Goal: Task Accomplishment & Management: Use online tool/utility

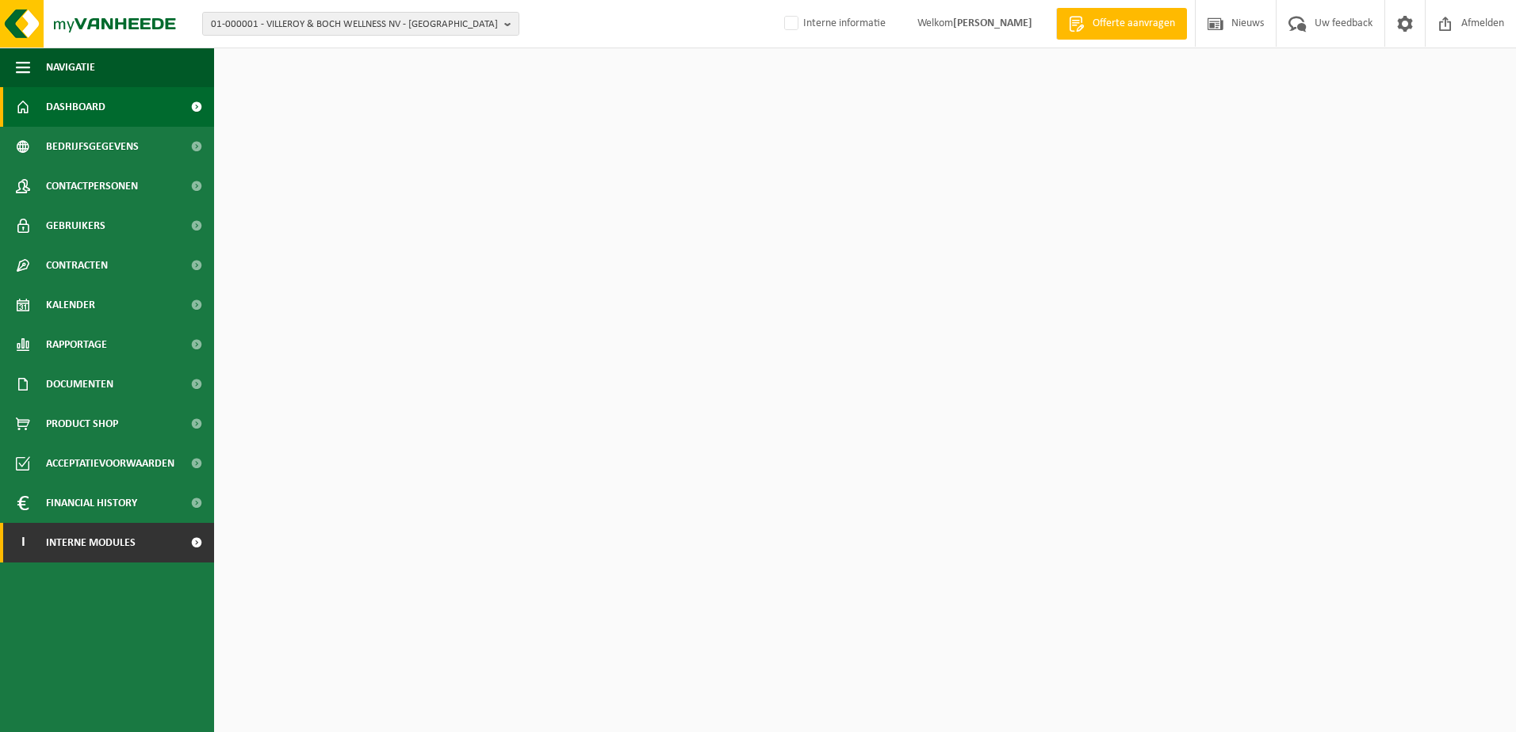
click at [120, 540] on span "Interne modules" at bounding box center [91, 543] width 90 height 40
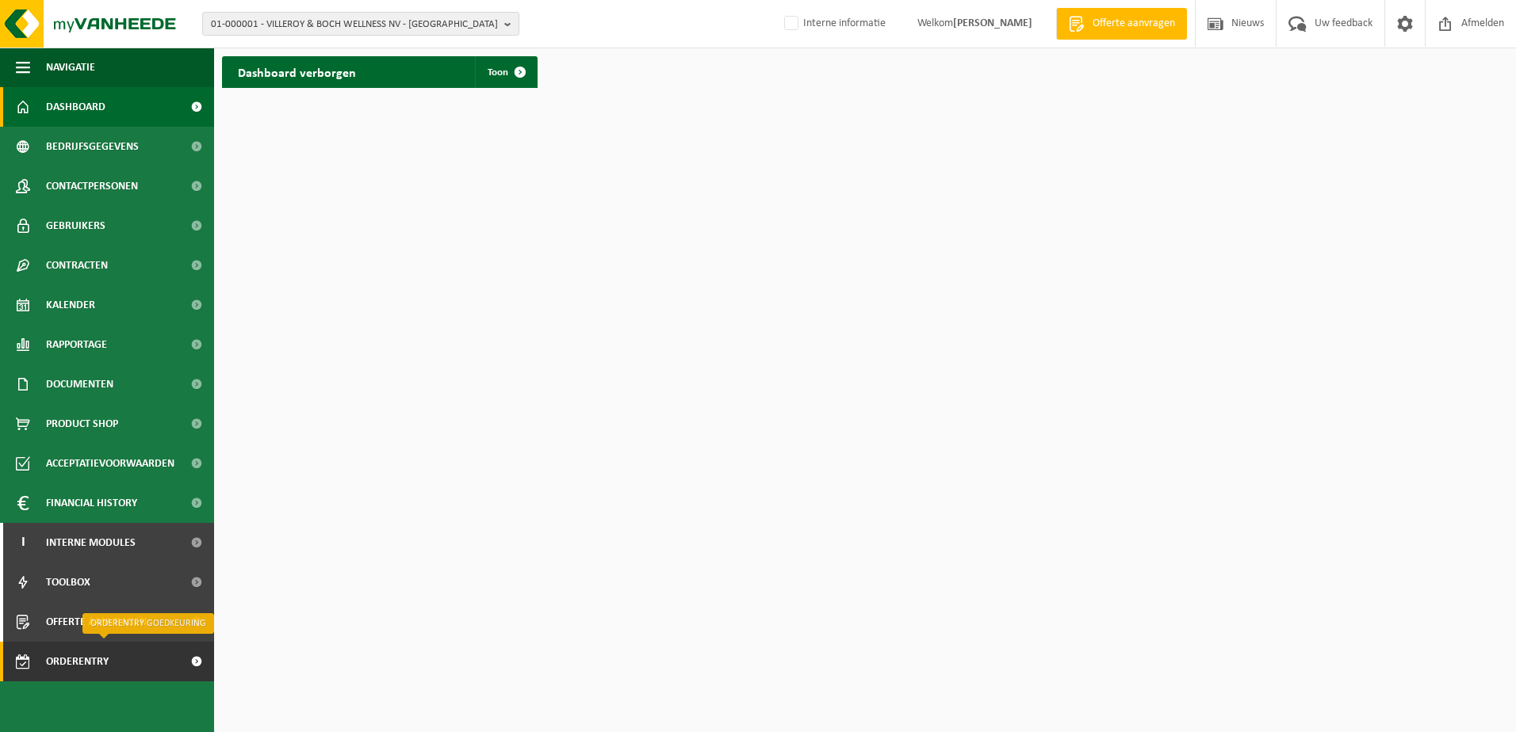
click at [79, 663] on span "Orderentry Goedkeuring" at bounding box center [112, 662] width 133 height 40
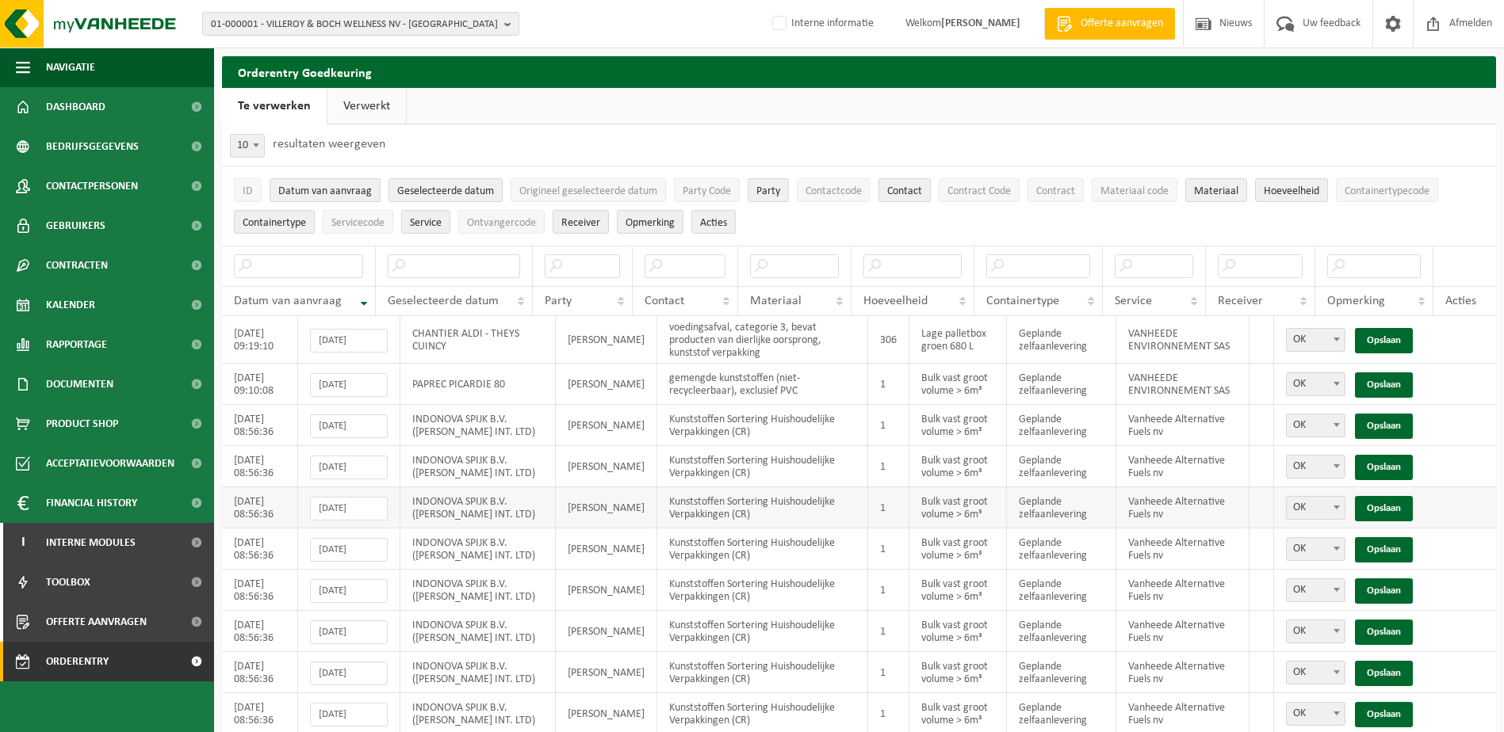
scroll to position [55, 0]
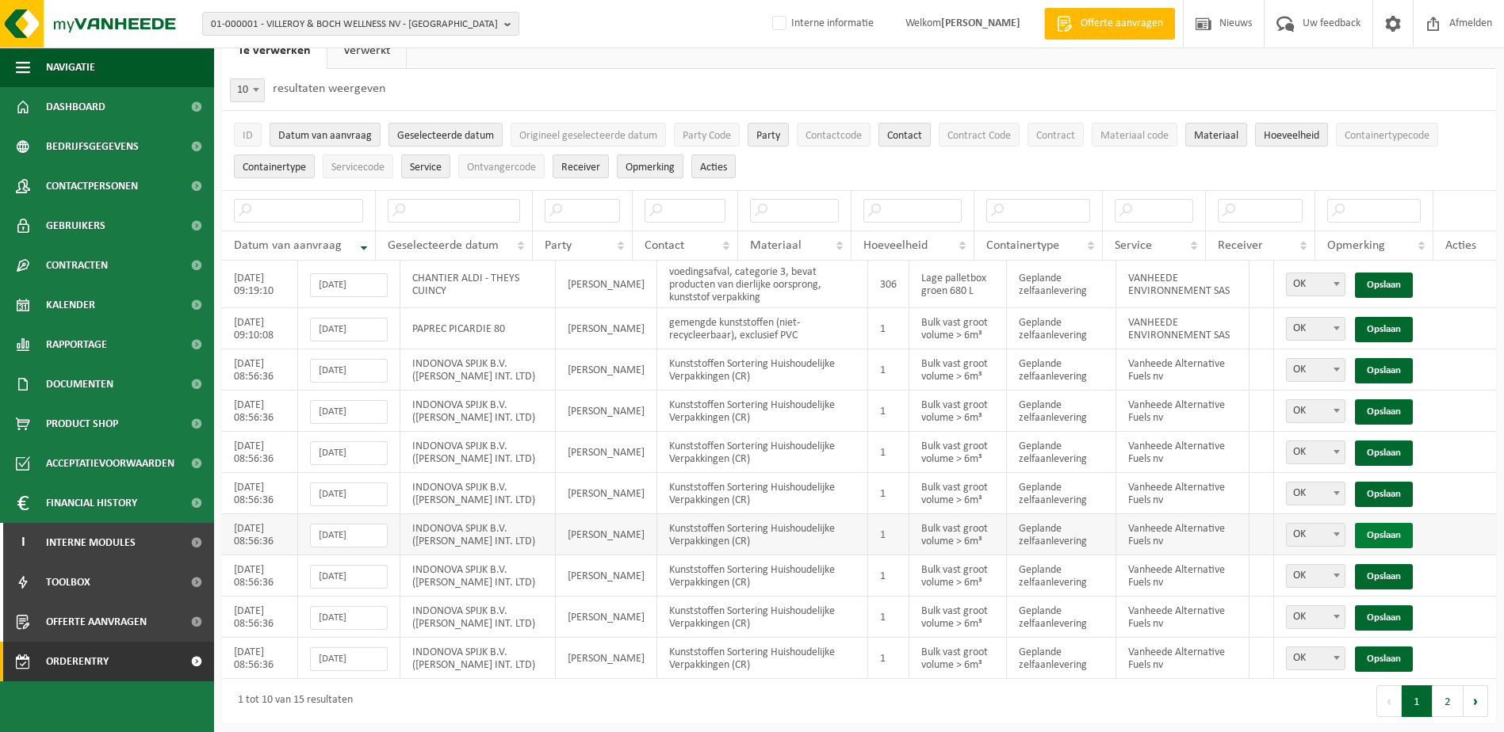
click at [1393, 529] on link "Opslaan" at bounding box center [1384, 535] width 58 height 25
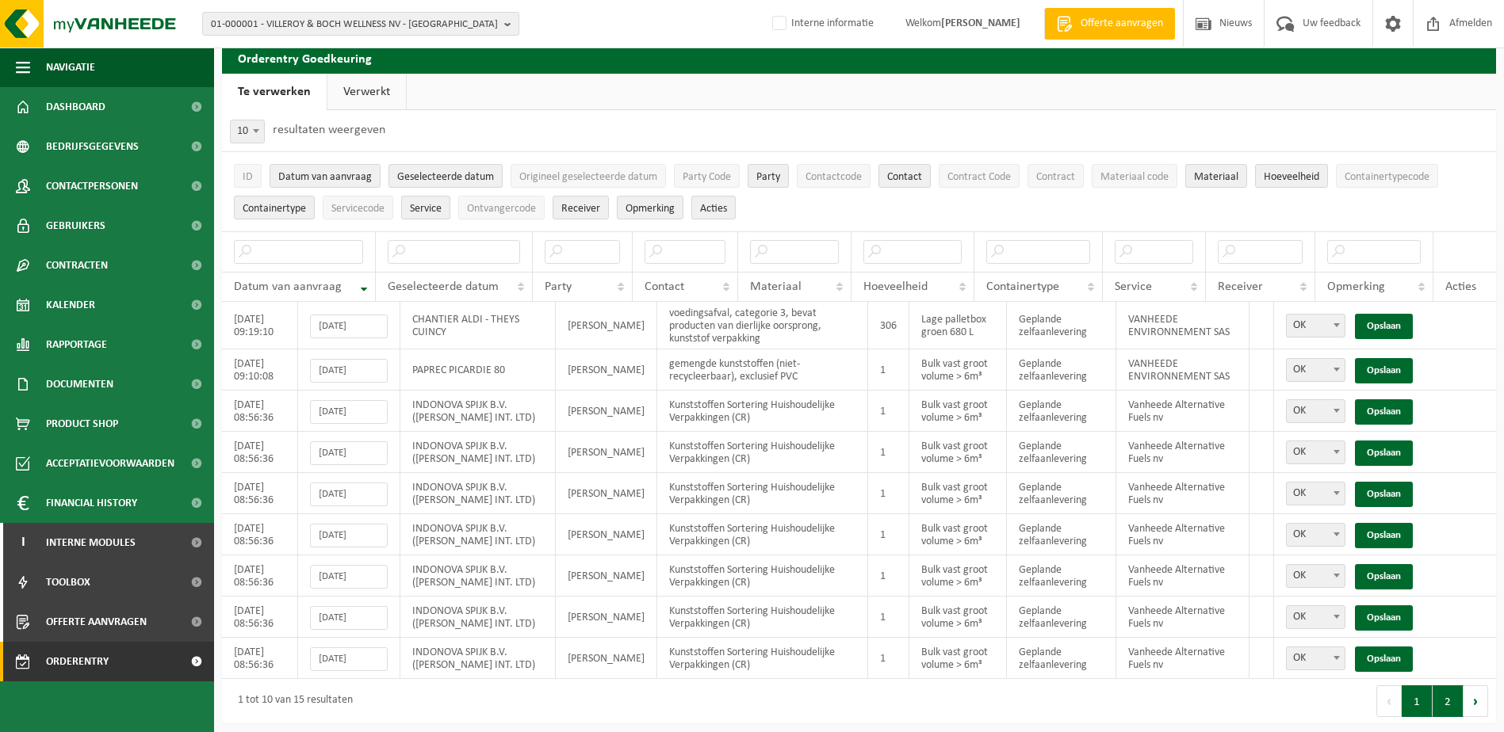
click at [1446, 698] on button "2" at bounding box center [1447, 702] width 31 height 32
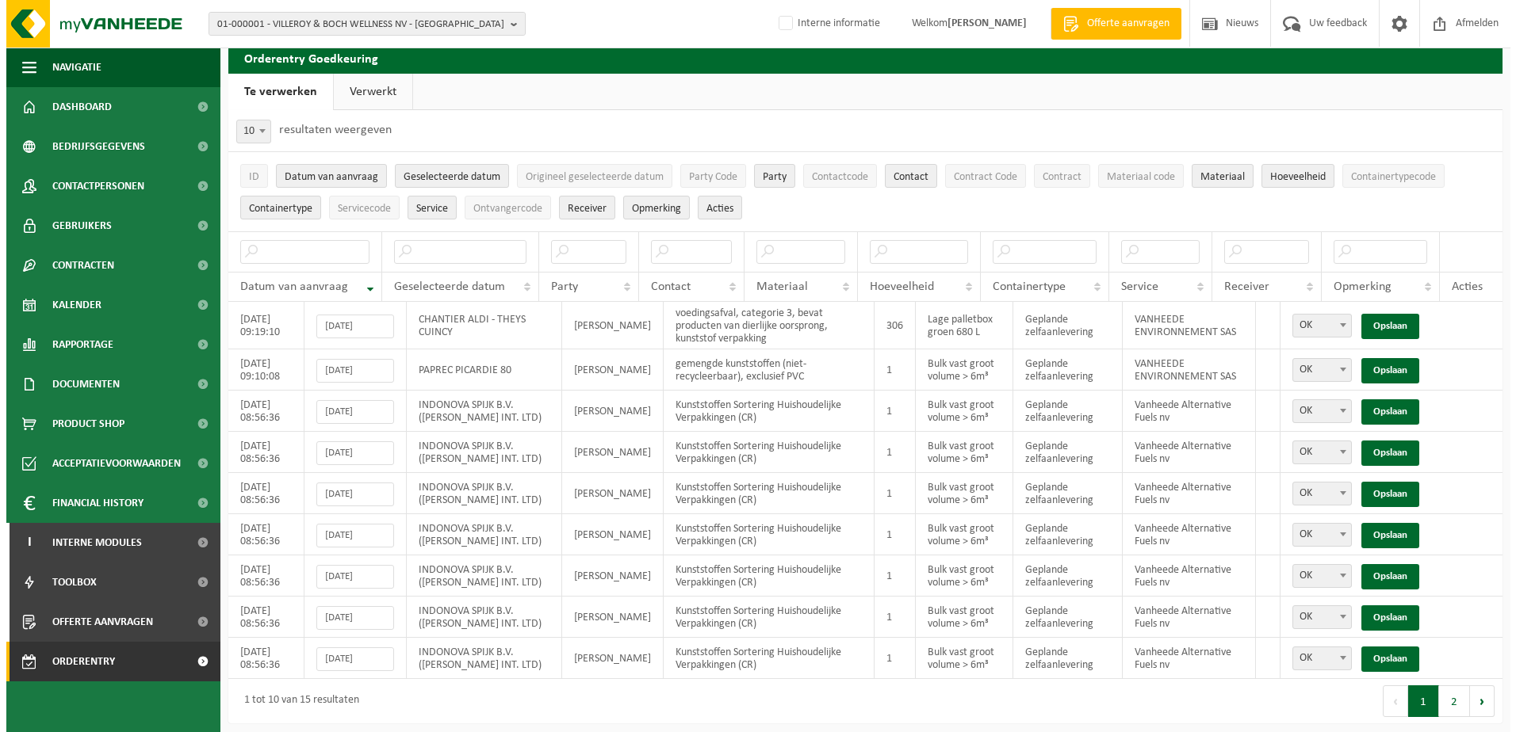
scroll to position [0, 0]
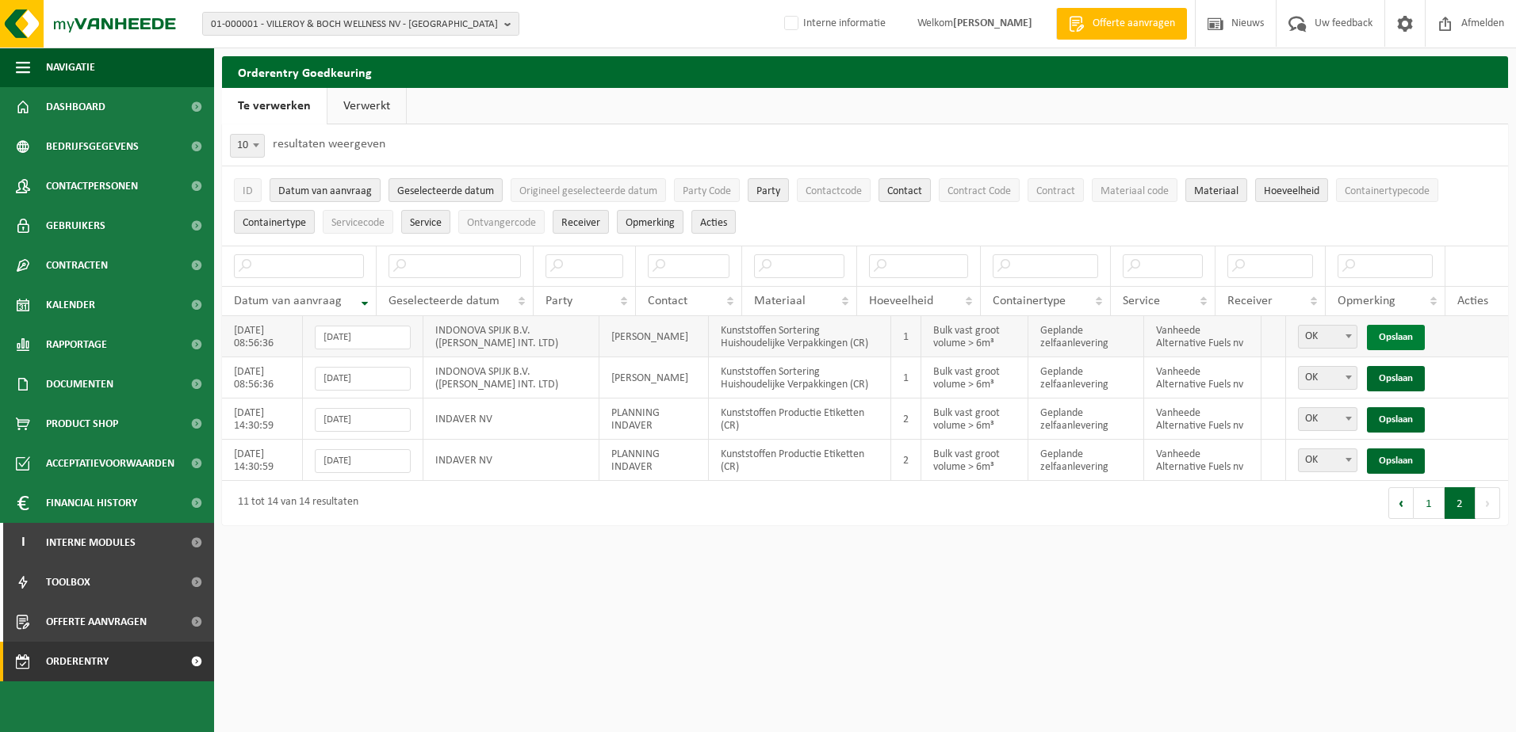
click at [1406, 340] on link "Opslaan" at bounding box center [1395, 337] width 58 height 25
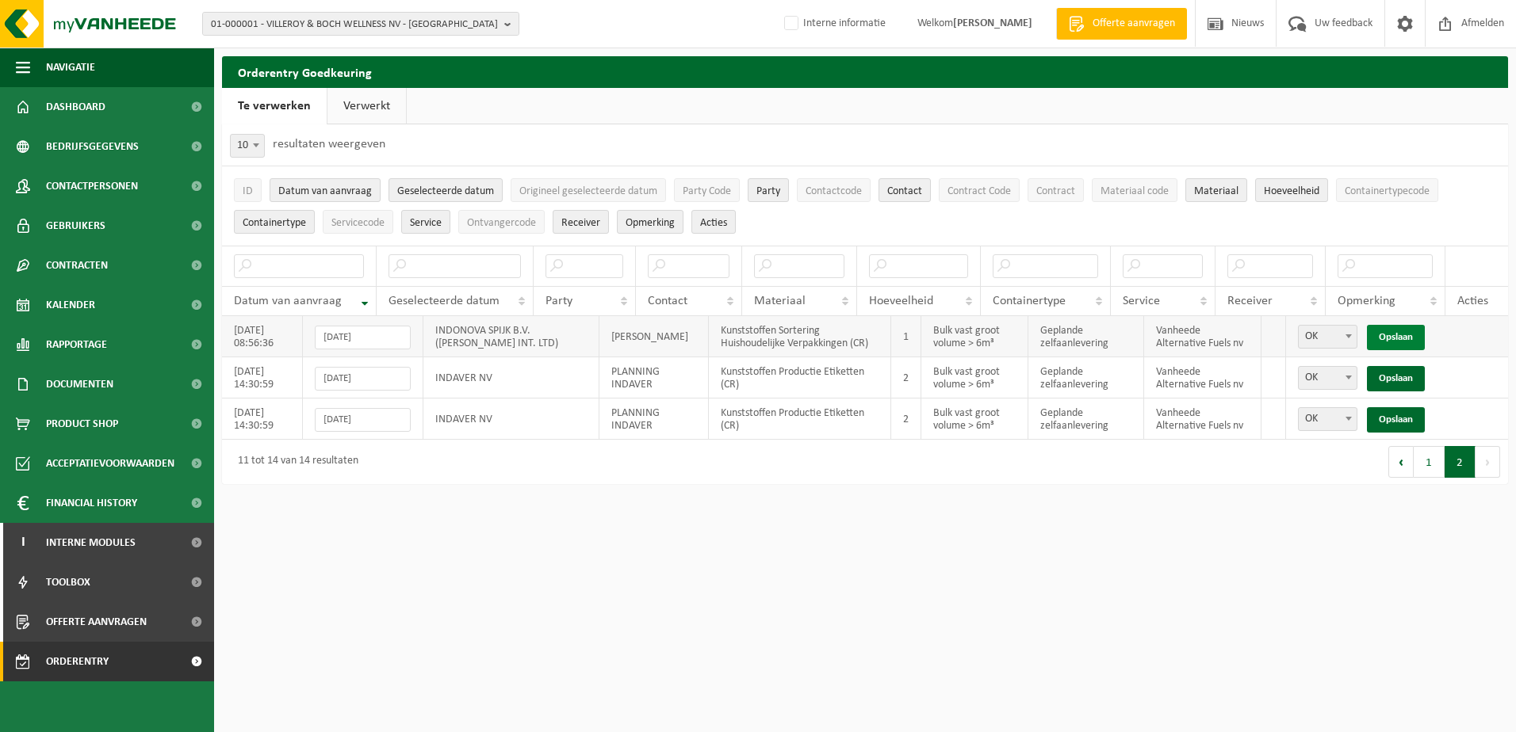
click at [1406, 339] on link "Opslaan" at bounding box center [1395, 337] width 58 height 25
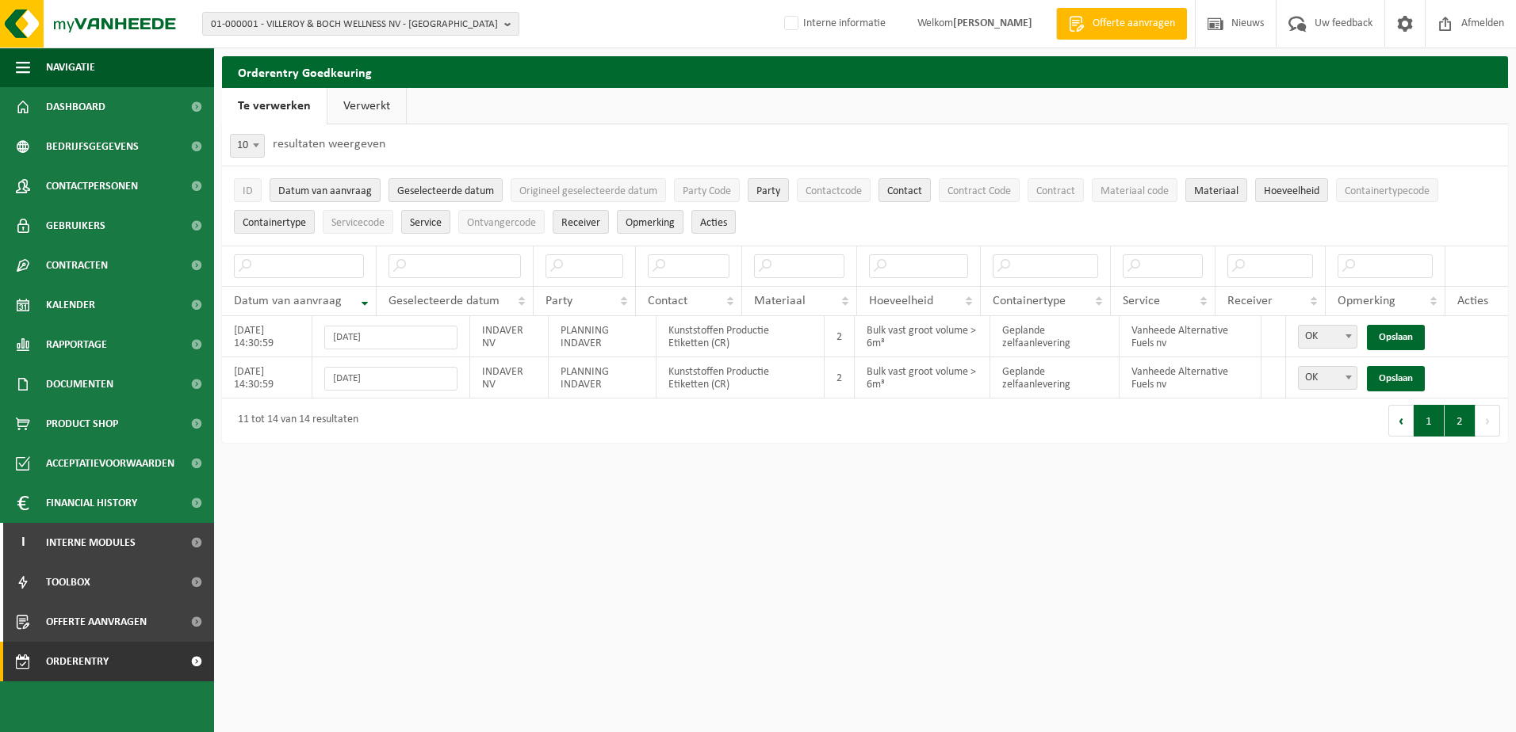
click at [1429, 419] on button "1" at bounding box center [1428, 421] width 31 height 32
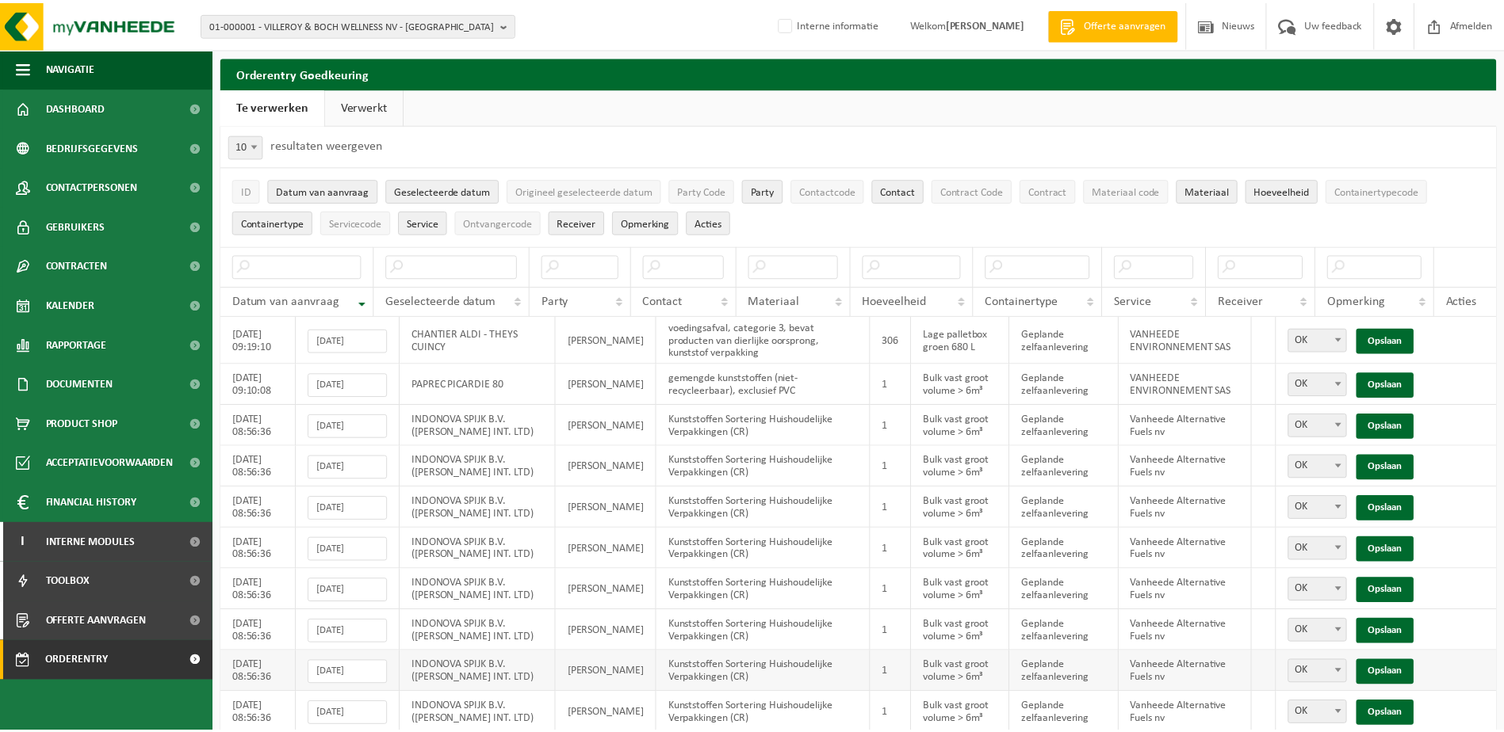
scroll to position [55, 0]
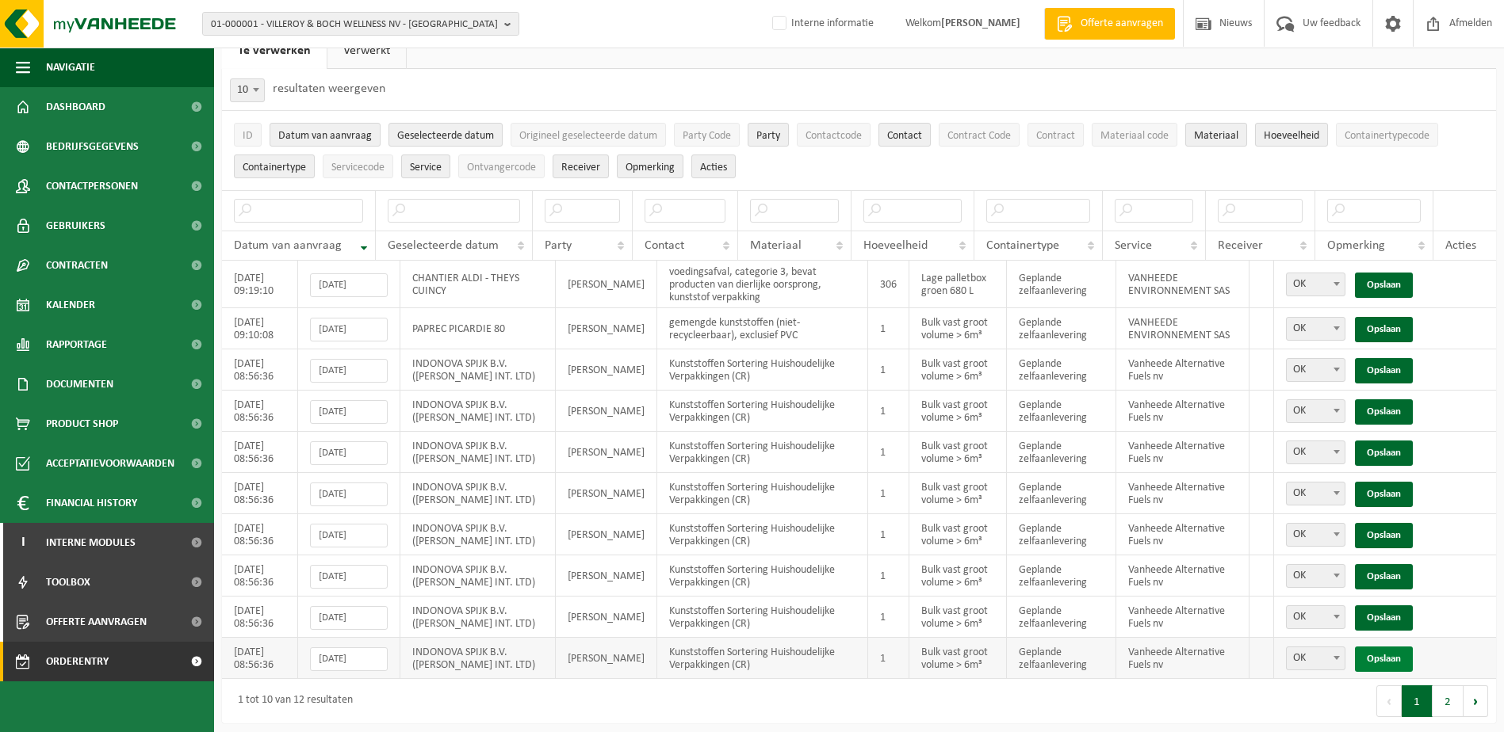
click at [1399, 650] on link "Opslaan" at bounding box center [1384, 659] width 58 height 25
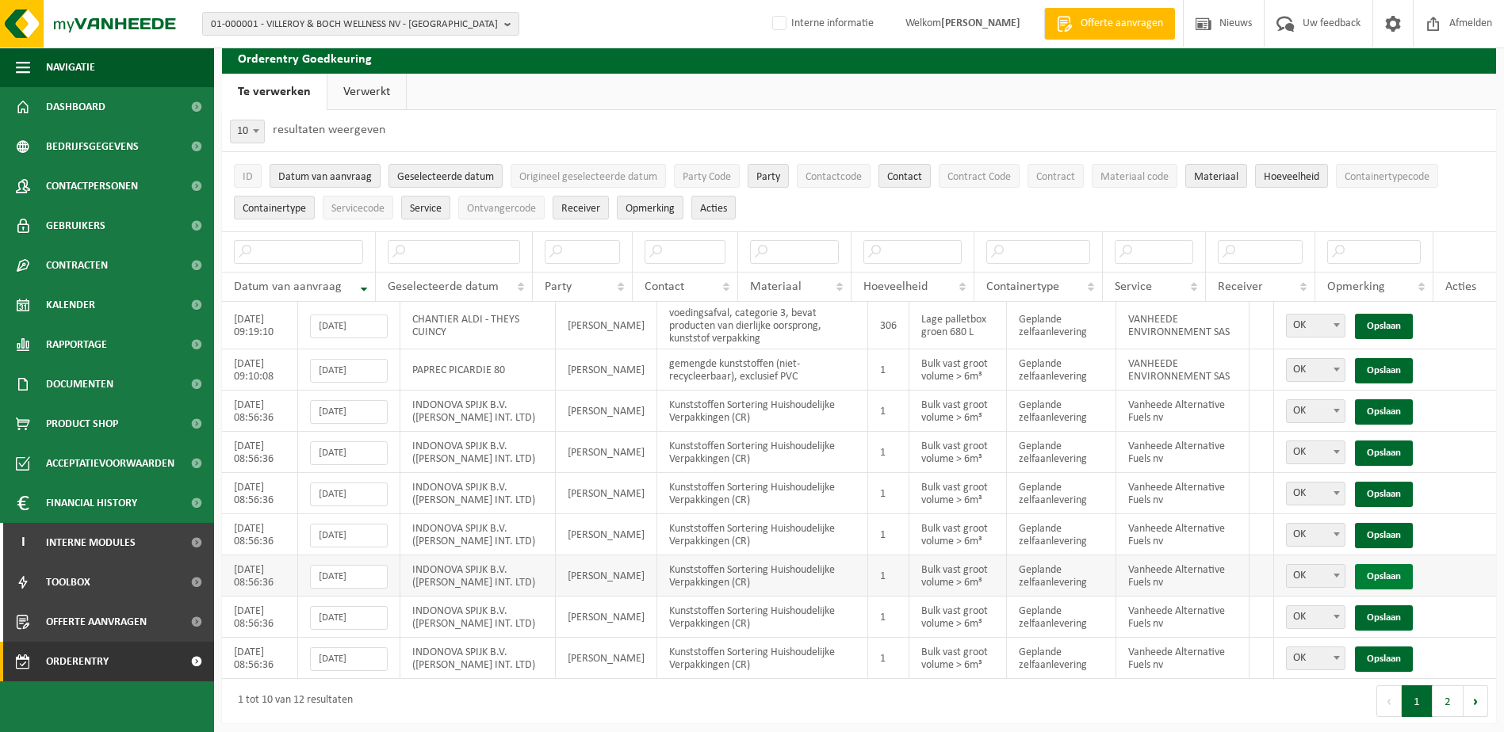
click at [1394, 571] on link "Opslaan" at bounding box center [1384, 576] width 58 height 25
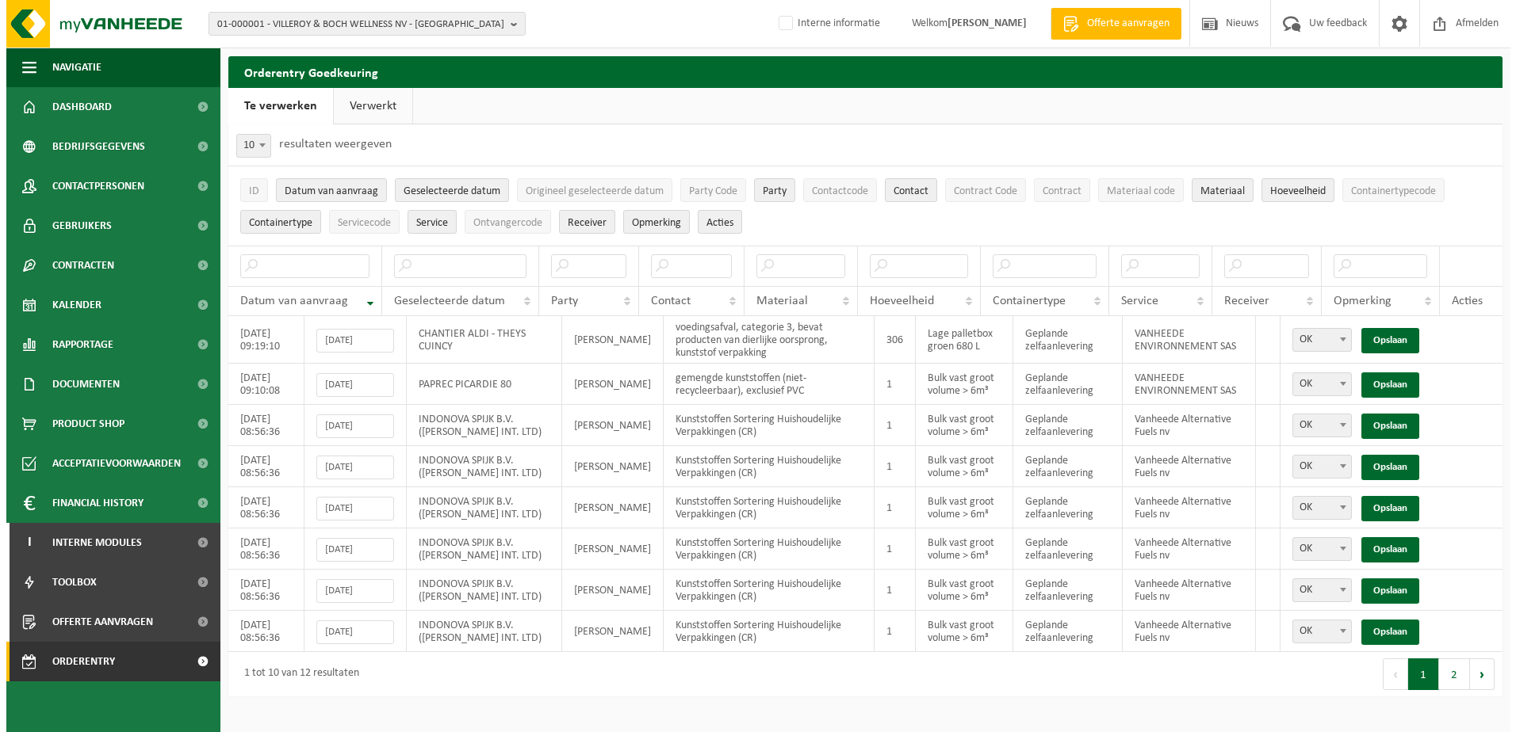
scroll to position [0, 0]
